Goal: Transaction & Acquisition: Purchase product/service

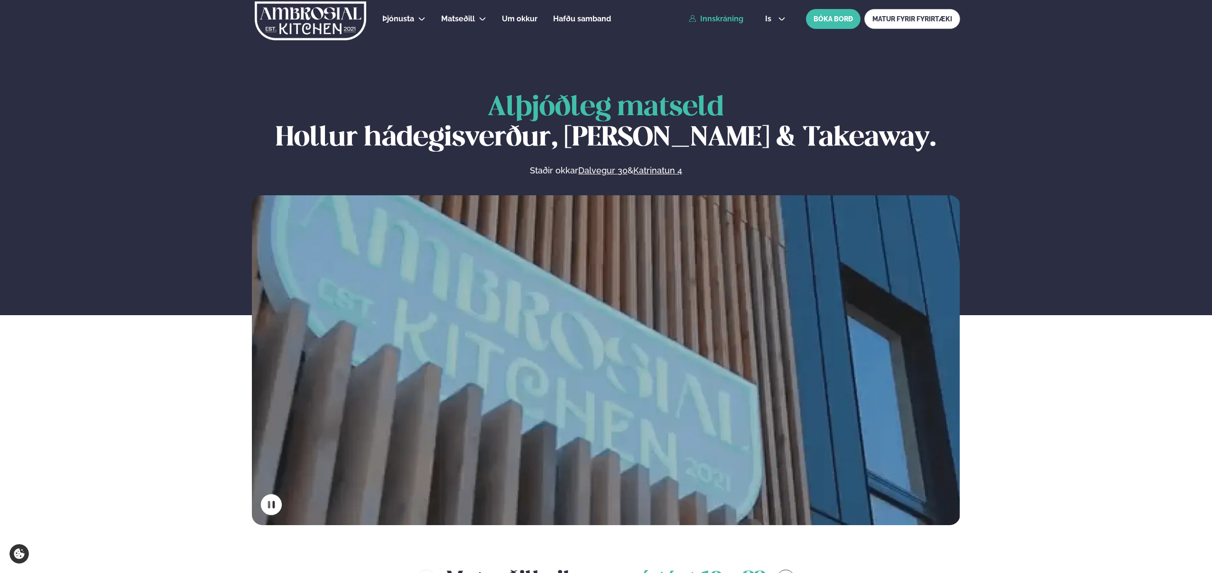
click at [720, 22] on link "Innskráning" at bounding box center [716, 19] width 55 height 9
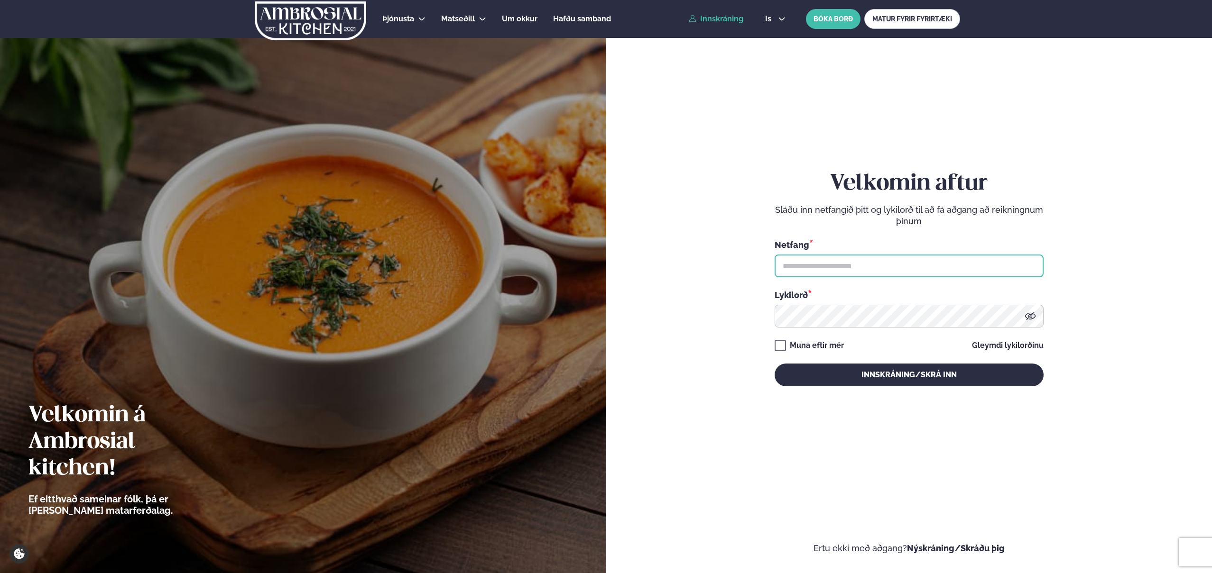
click at [860, 269] on input "text" at bounding box center [908, 266] width 269 height 23
type input "**********"
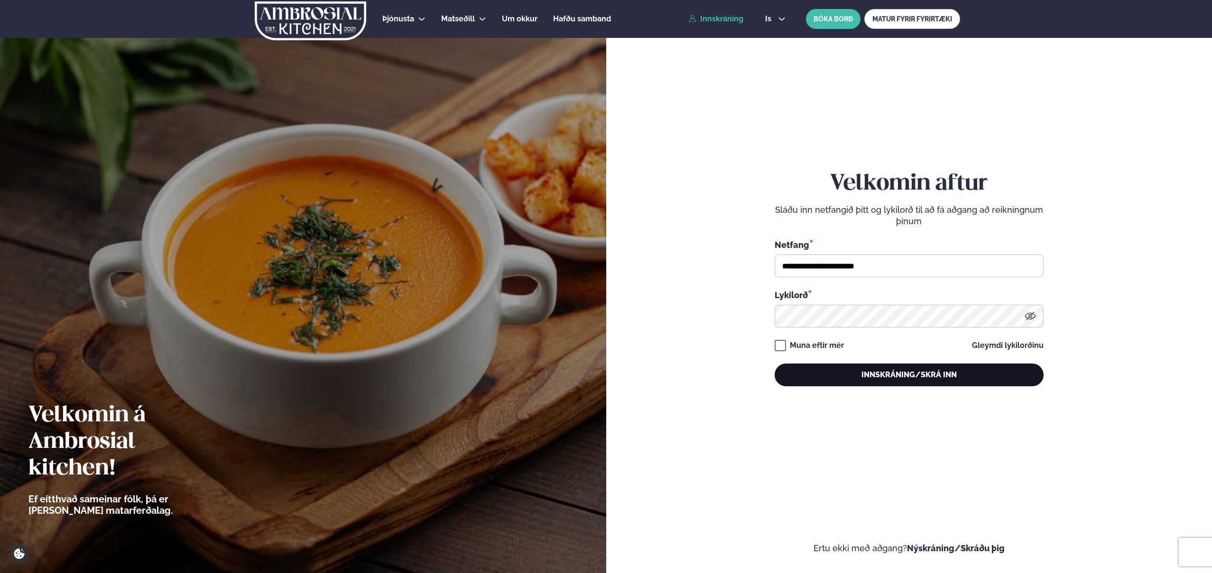
click at [934, 372] on button "Innskráning/Skrá inn" at bounding box center [908, 375] width 269 height 23
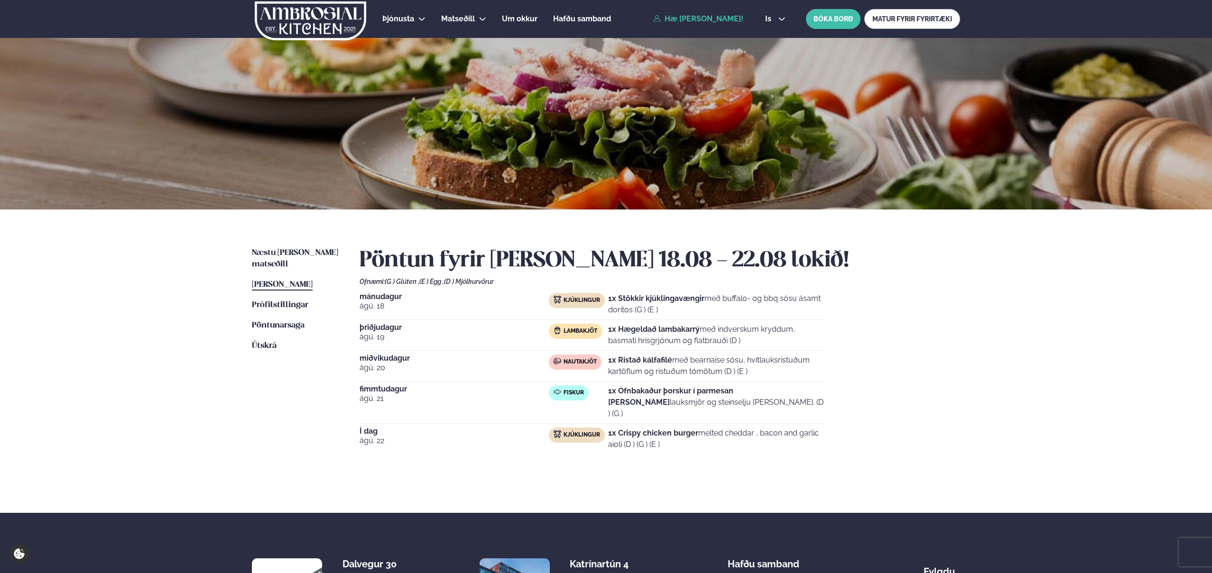
click at [932, 303] on div "[DATE] Kjúklingur 1x Stökkir kjúklingavængir með buffalo- og bbq sósu ásamt dor…" at bounding box center [659, 373] width 600 height 161
click at [303, 252] on span "Næstu [PERSON_NAME] matseðill" at bounding box center [295, 258] width 86 height 19
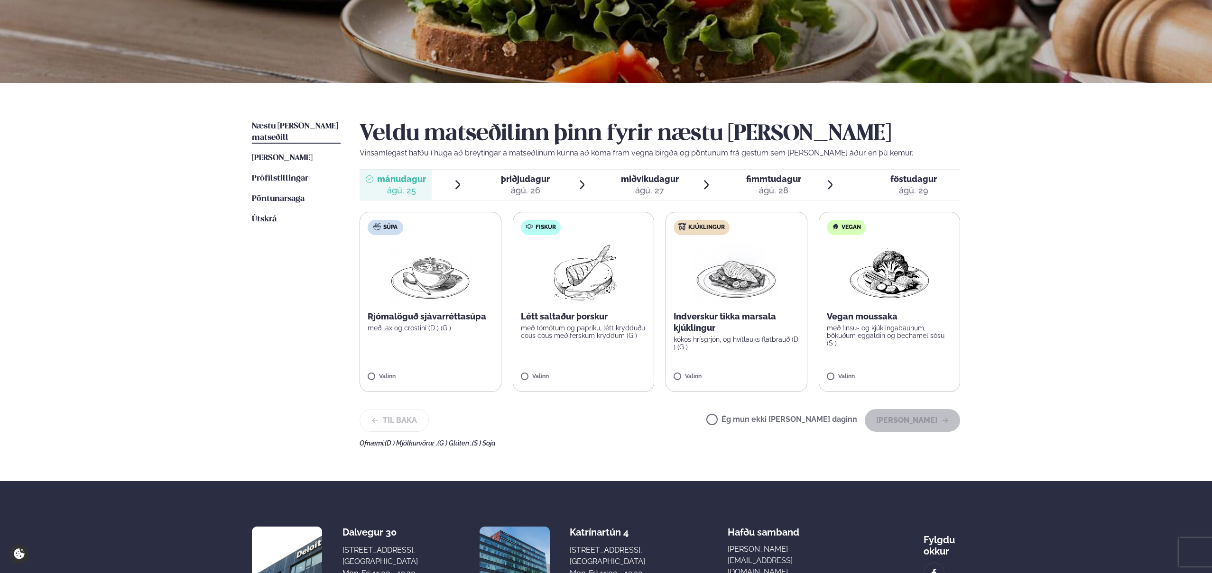
scroll to position [131, 0]
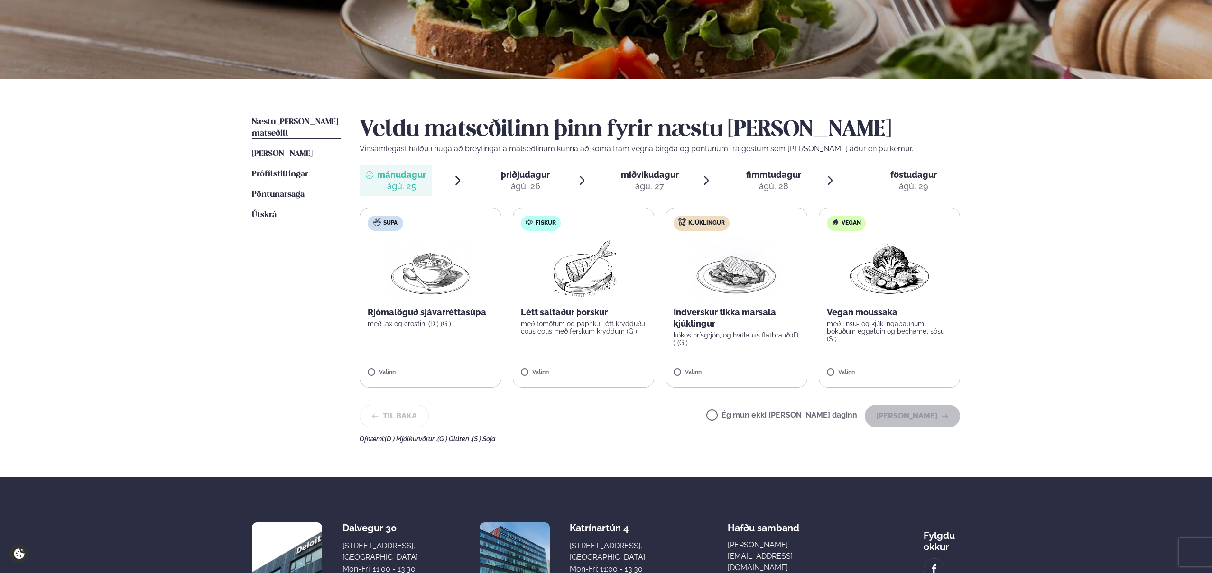
click at [722, 261] on img at bounding box center [735, 269] width 83 height 61
click at [913, 416] on button "[PERSON_NAME]" at bounding box center [911, 416] width 95 height 23
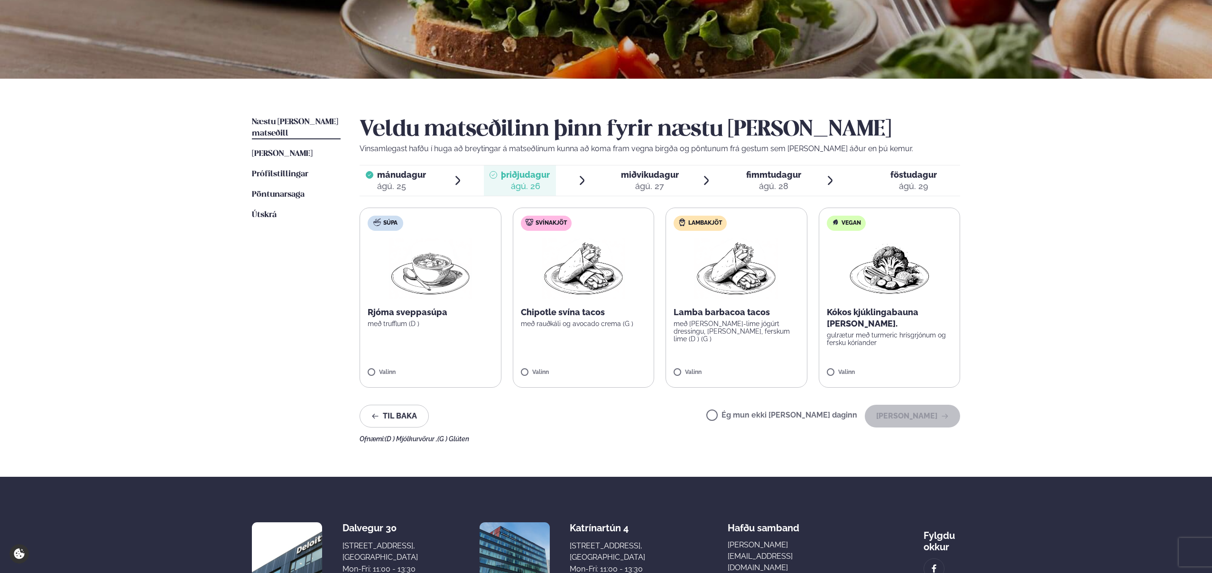
click at [745, 321] on p "með [PERSON_NAME]-lime jógúrt dressingu, [PERSON_NAME], ferskum lime (D ) (G )" at bounding box center [736, 331] width 126 height 23
click at [911, 414] on button "[PERSON_NAME]" at bounding box center [911, 416] width 95 height 23
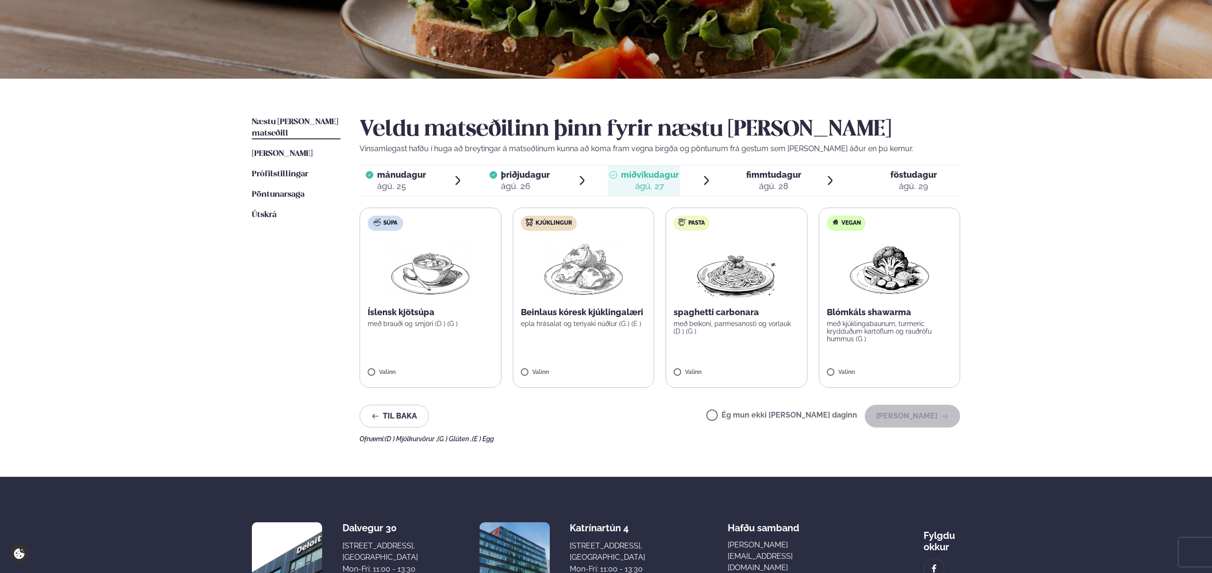
click at [579, 310] on p "Beinlaus kóresk kjúklingalæri" at bounding box center [584, 312] width 126 height 11
click at [914, 416] on button "[PERSON_NAME]" at bounding box center [911, 416] width 95 height 23
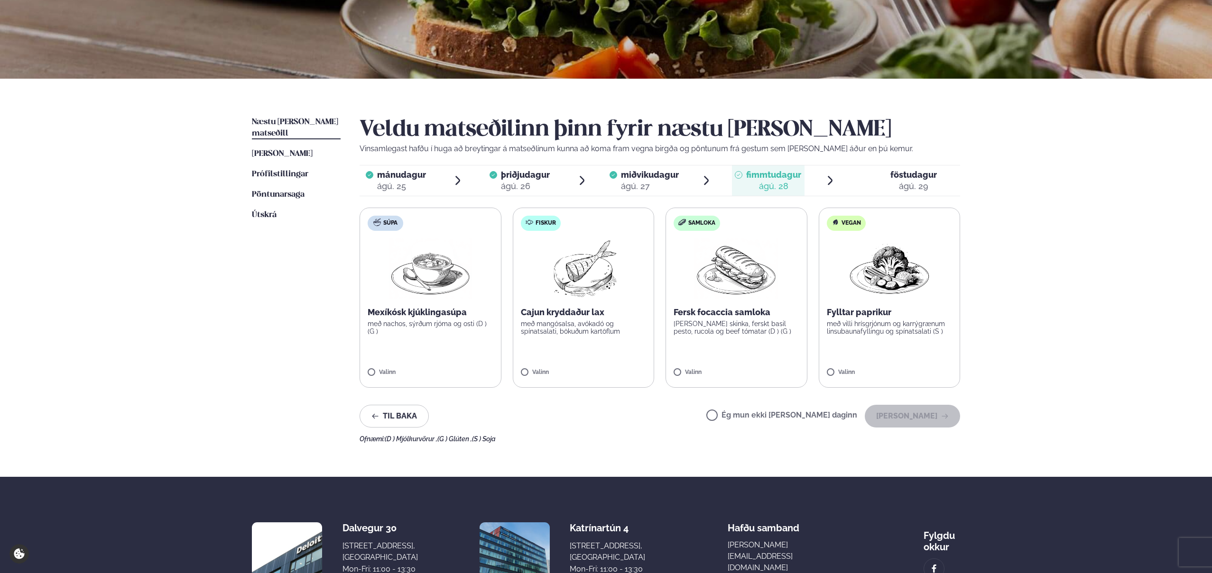
click at [583, 300] on label "Fiskur Cajun kryddaður lax með mangósalsa, avókadó og spínatsalati, bökuðum kar…" at bounding box center [584, 298] width 142 height 180
click at [905, 413] on button "[PERSON_NAME]" at bounding box center [911, 416] width 95 height 23
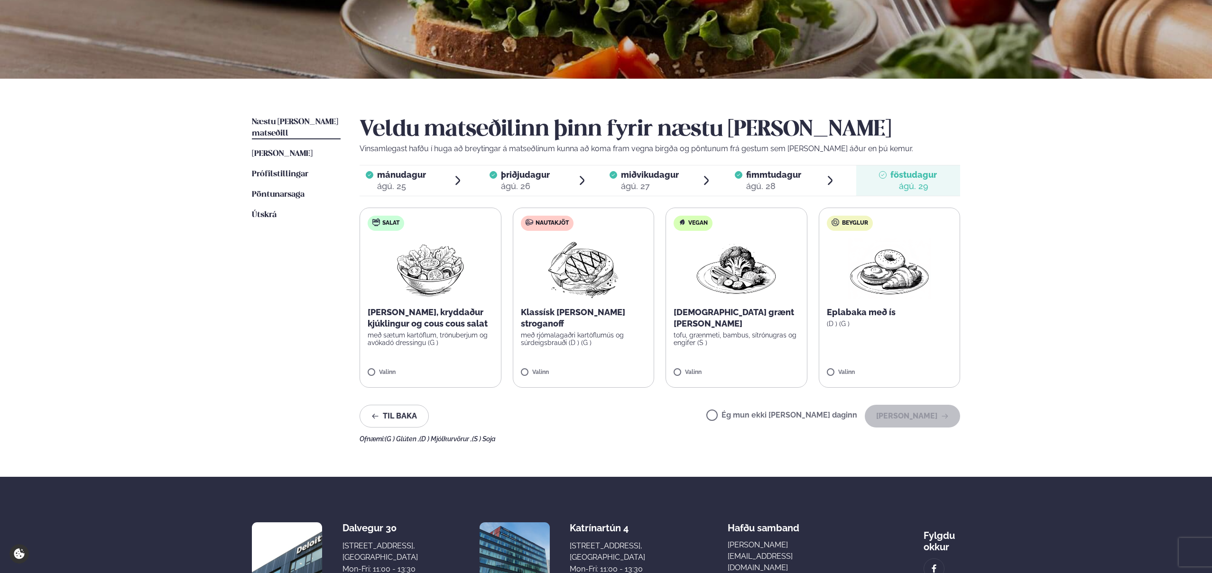
click at [580, 281] on img at bounding box center [583, 269] width 84 height 61
click at [914, 414] on button "[PERSON_NAME]" at bounding box center [911, 416] width 95 height 23
